Goal: Transaction & Acquisition: Subscribe to service/newsletter

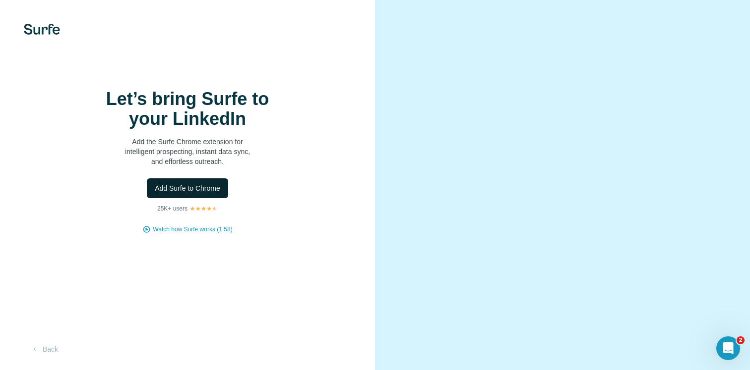
click at [224, 198] on button "Add Surfe to Chrome" at bounding box center [187, 188] width 81 height 20
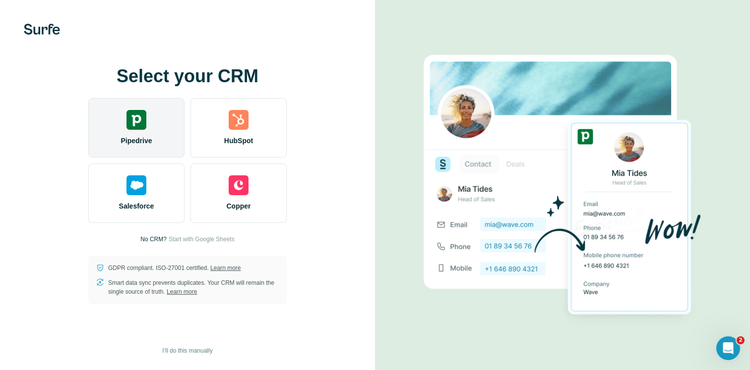
click at [152, 141] on span "Pipedrive" at bounding box center [135, 141] width 31 height 10
click at [150, 139] on span "Pipedrive" at bounding box center [135, 141] width 31 height 10
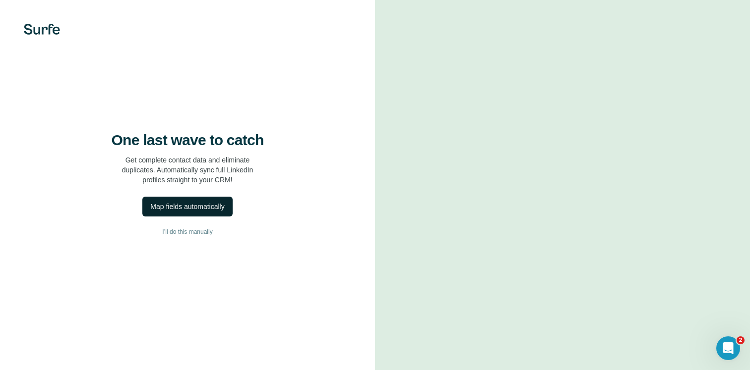
click at [224, 212] on div "Map fields automatically" at bounding box center [187, 207] width 74 height 10
